Goal: Find contact information: Find contact information

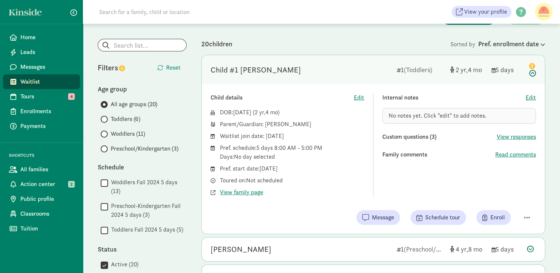
scroll to position [33, 0]
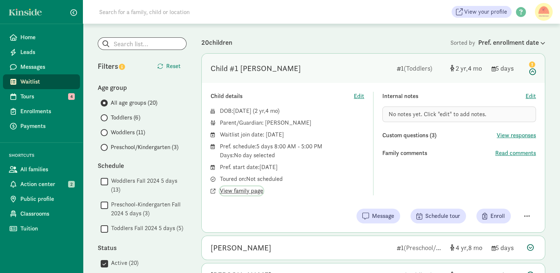
click at [239, 189] on span "View family page" at bounding box center [241, 191] width 43 height 9
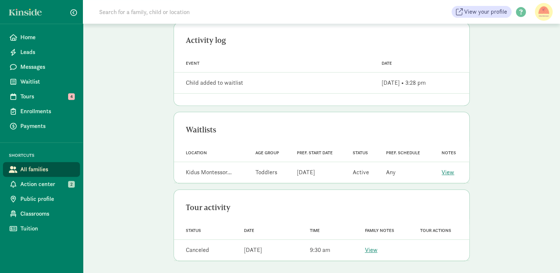
scroll to position [292, 0]
click at [371, 249] on link "View" at bounding box center [371, 250] width 13 height 8
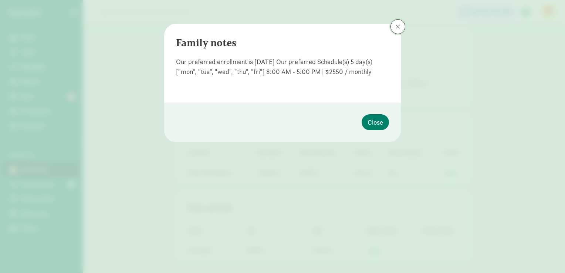
click at [397, 24] on span at bounding box center [398, 27] width 4 height 6
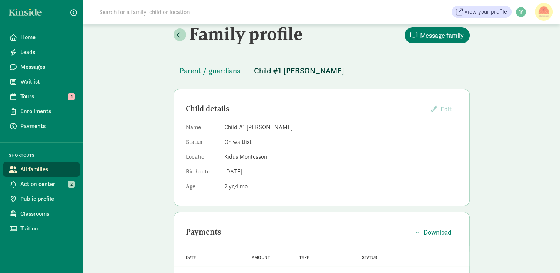
scroll to position [9, 0]
click at [228, 72] on span "Parent / guardians" at bounding box center [209, 71] width 61 height 12
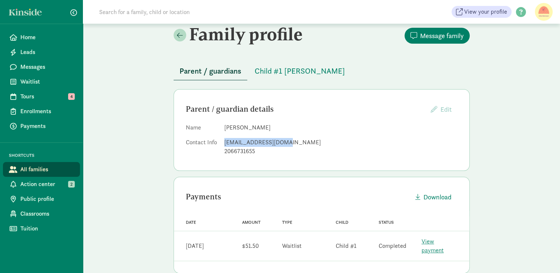
drag, startPoint x: 283, startPoint y: 144, endPoint x: 224, endPoint y: 142, distance: 59.2
click at [224, 142] on div "[EMAIL_ADDRESS][DOMAIN_NAME]" at bounding box center [340, 142] width 233 height 9
copy div "[EMAIL_ADDRESS][DOMAIN_NAME]"
